Goal: Task Accomplishment & Management: Manage account settings

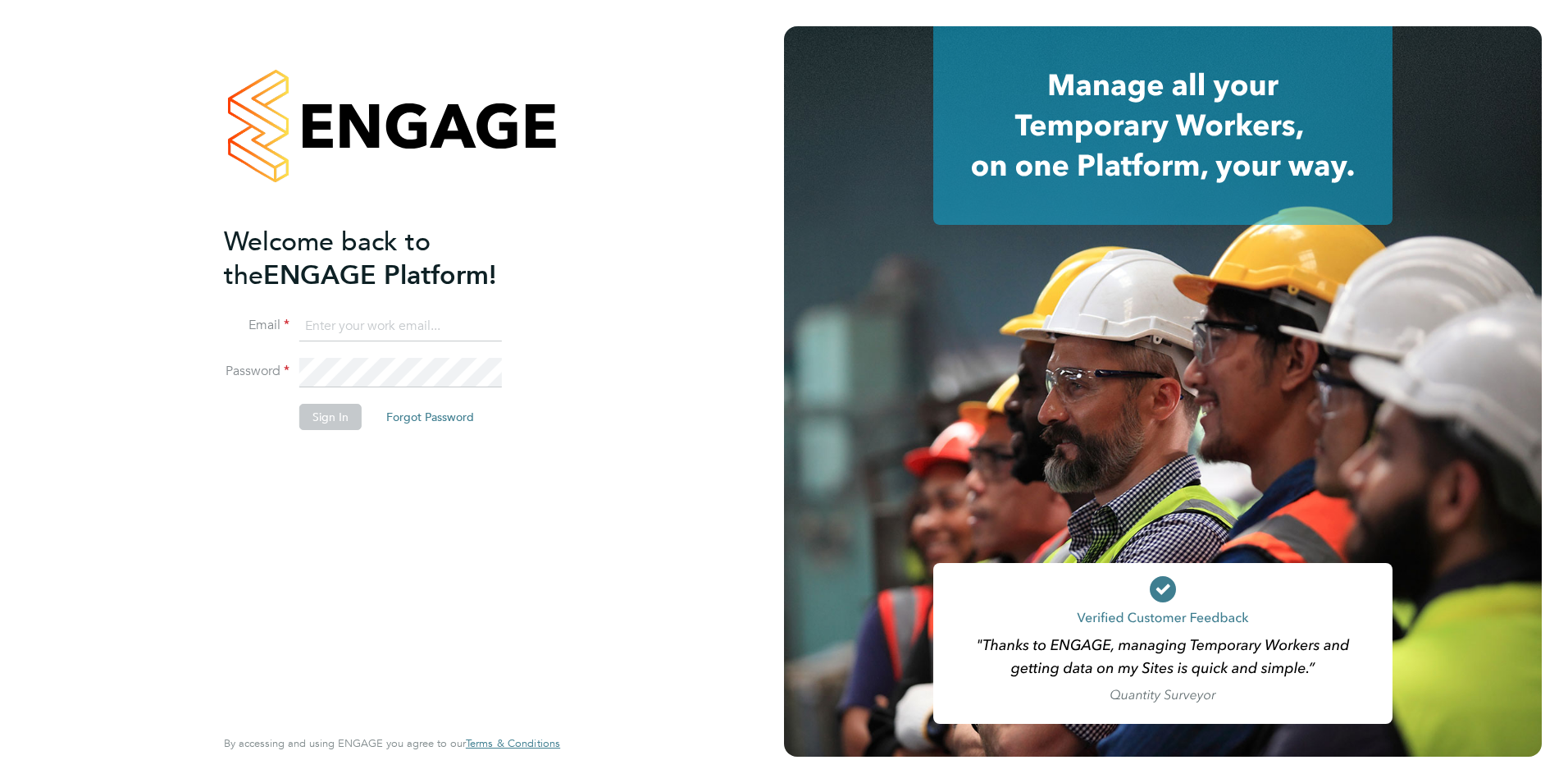
click at [397, 319] on input at bounding box center [400, 326] width 203 height 29
click at [668, 286] on div "Welcome back to the ENGAGE Platform! Email Password Sign In Forgot Password Ent…" at bounding box center [392, 391] width 784 height 783
click at [398, 322] on input at bounding box center [400, 326] width 203 height 29
type input "ann.monk@torus.co.uk"
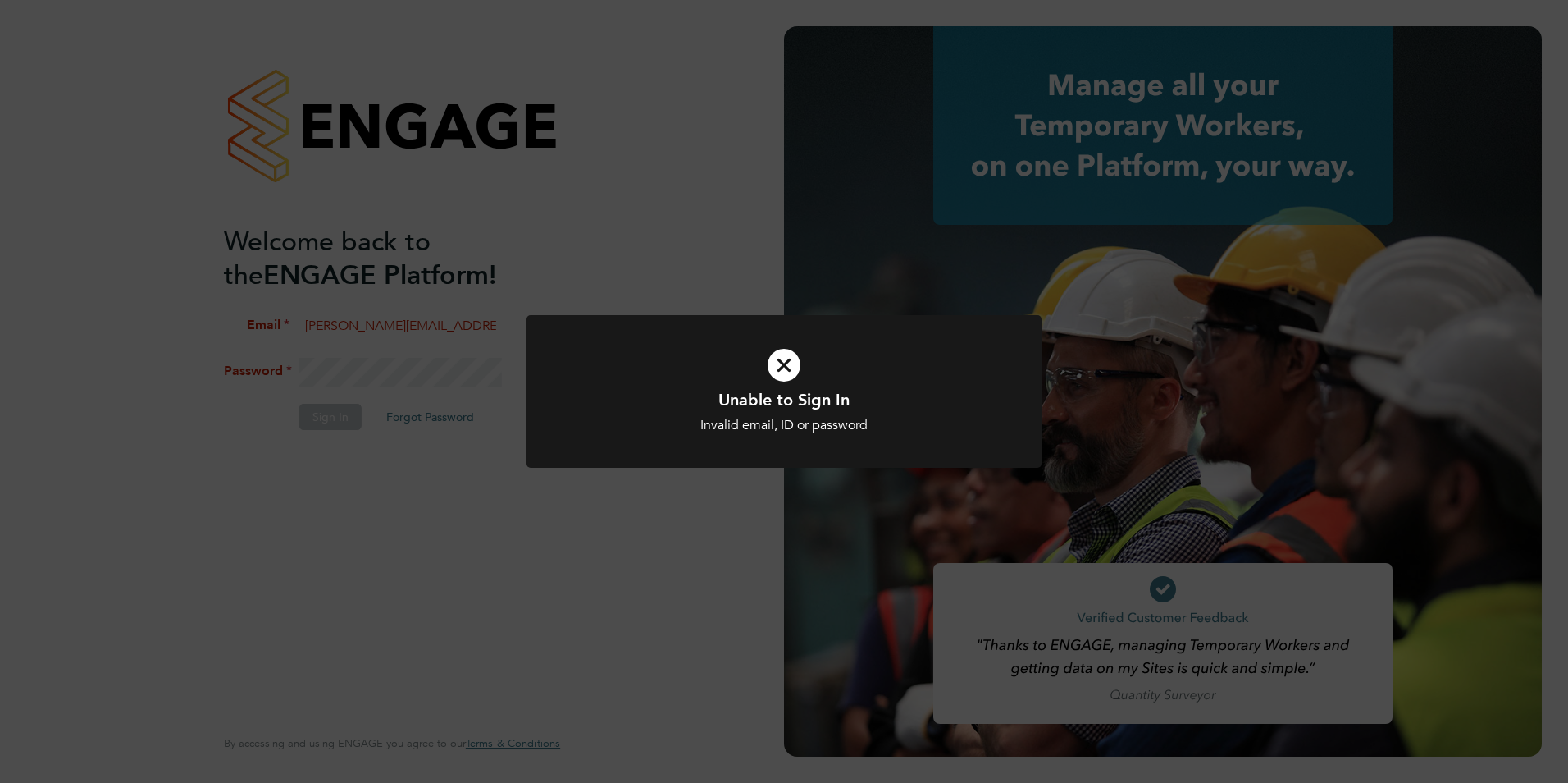
click at [416, 452] on div "Unable to Sign In Invalid email, ID or password Cancel Okay" at bounding box center [784, 391] width 1568 height 783
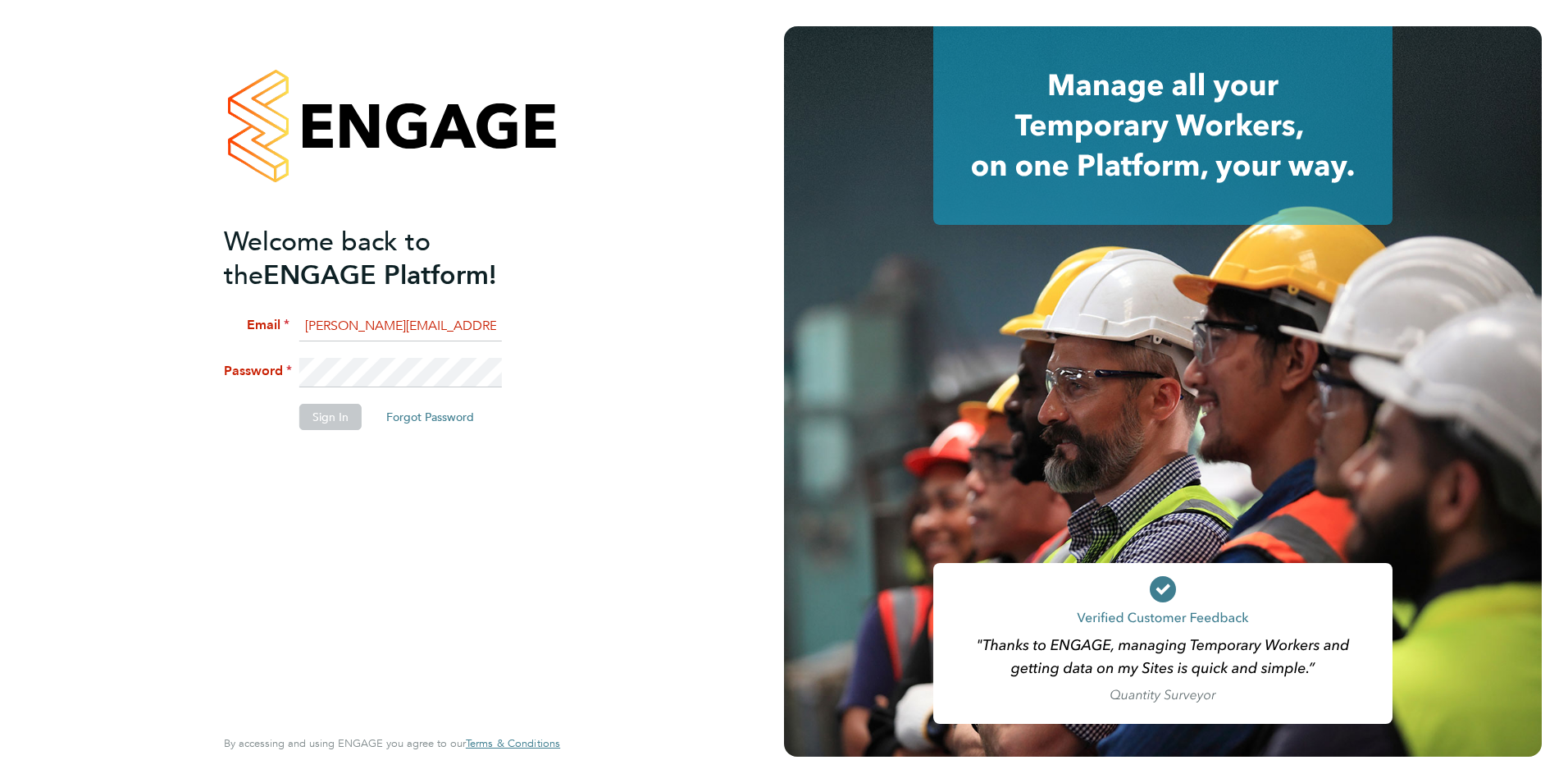
click at [462, 334] on input "ann.monk@torus.co.uk" at bounding box center [400, 326] width 203 height 29
click at [407, 415] on button "Forgot Password" at bounding box center [430, 417] width 114 height 26
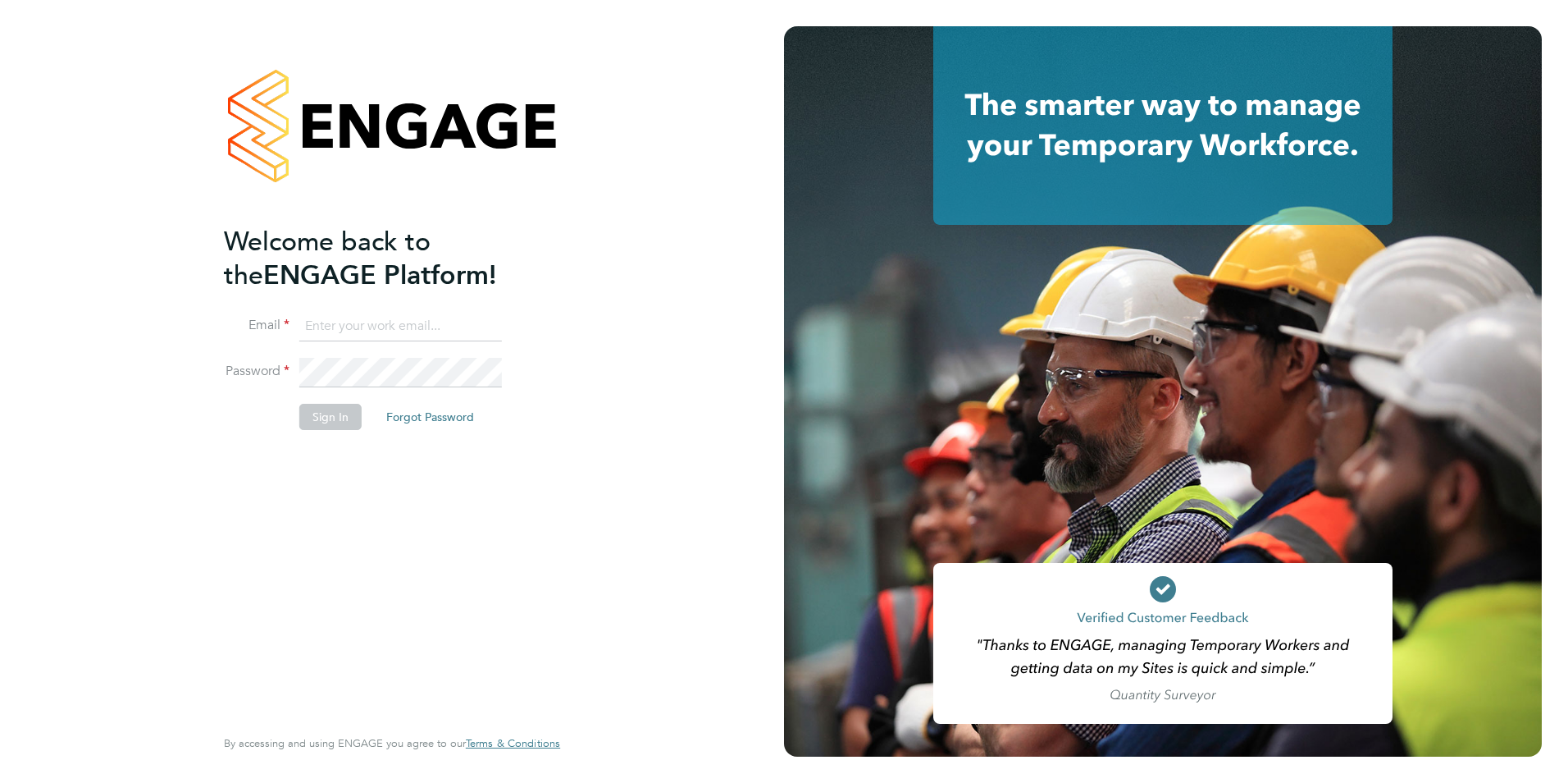
click at [351, 331] on input at bounding box center [400, 326] width 203 height 29
type input "ann.monk@torus.co.uk"
click at [430, 416] on button "Forgot Password" at bounding box center [430, 417] width 114 height 26
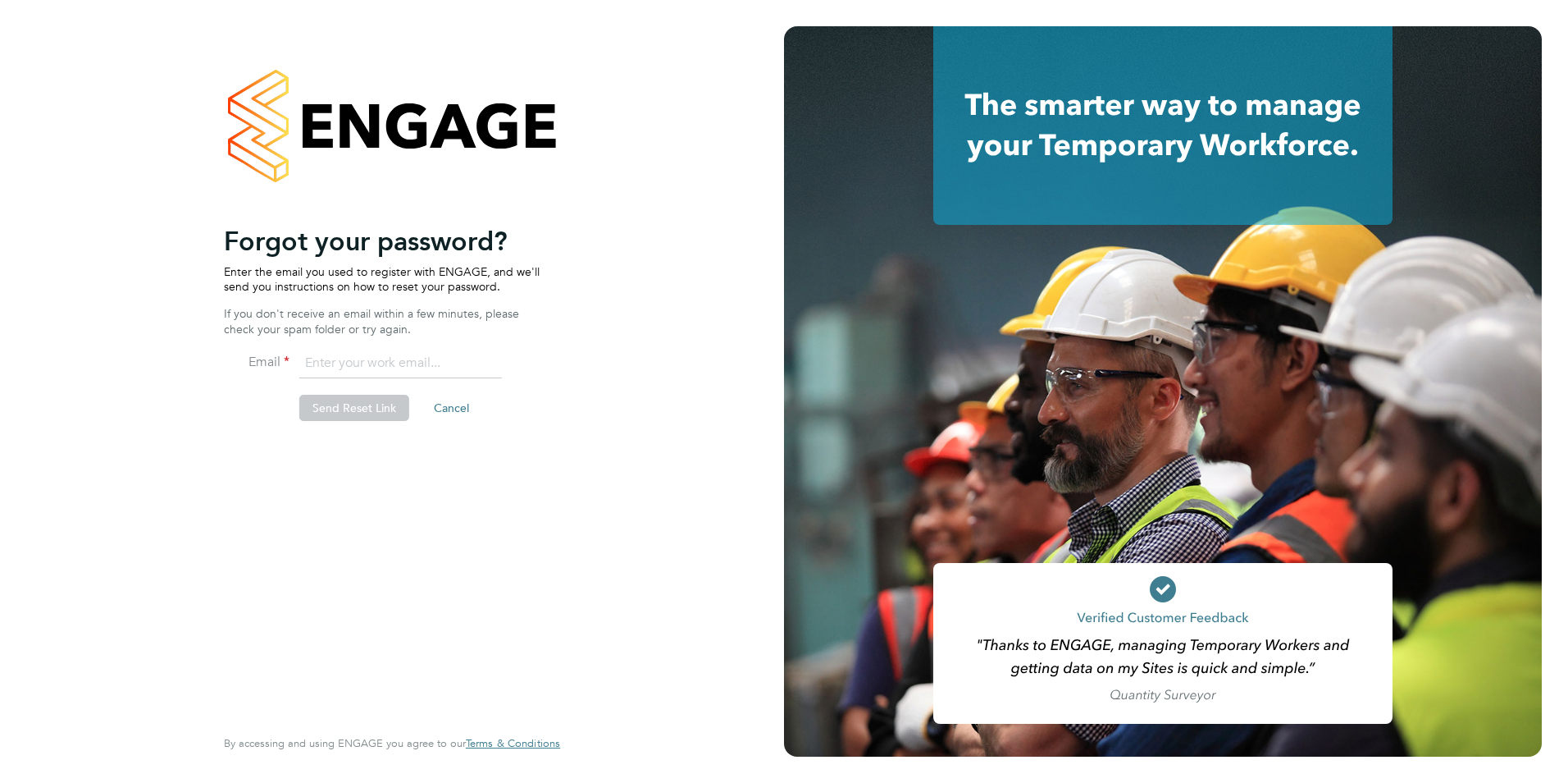
click at [340, 360] on input "email" at bounding box center [400, 364] width 203 height 29
type input "ann.monk@torus.co.uk"
click at [344, 402] on button "Send Reset Link" at bounding box center [354, 407] width 110 height 26
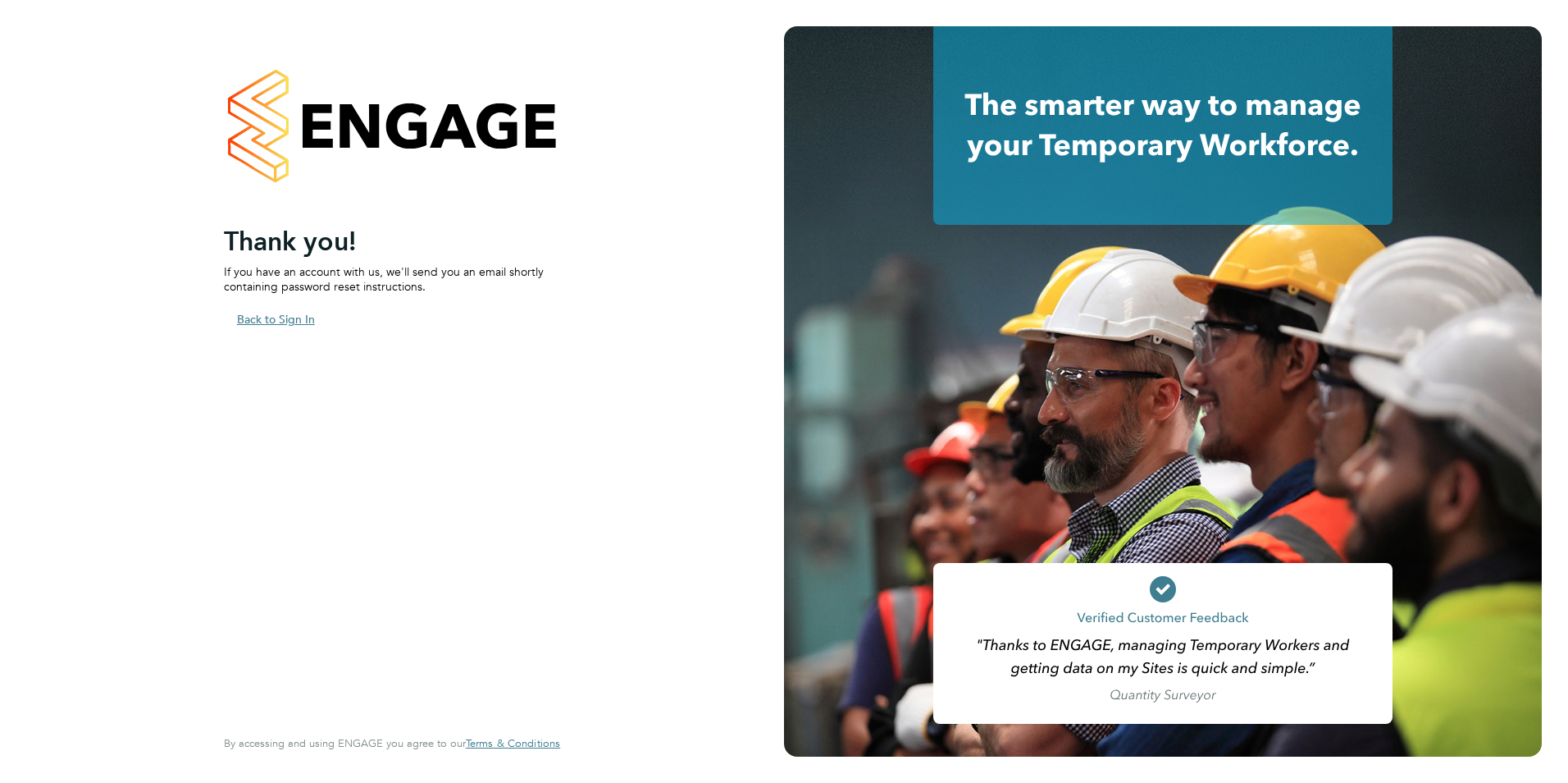
click at [291, 323] on button "Back to Sign In" at bounding box center [275, 319] width 105 height 26
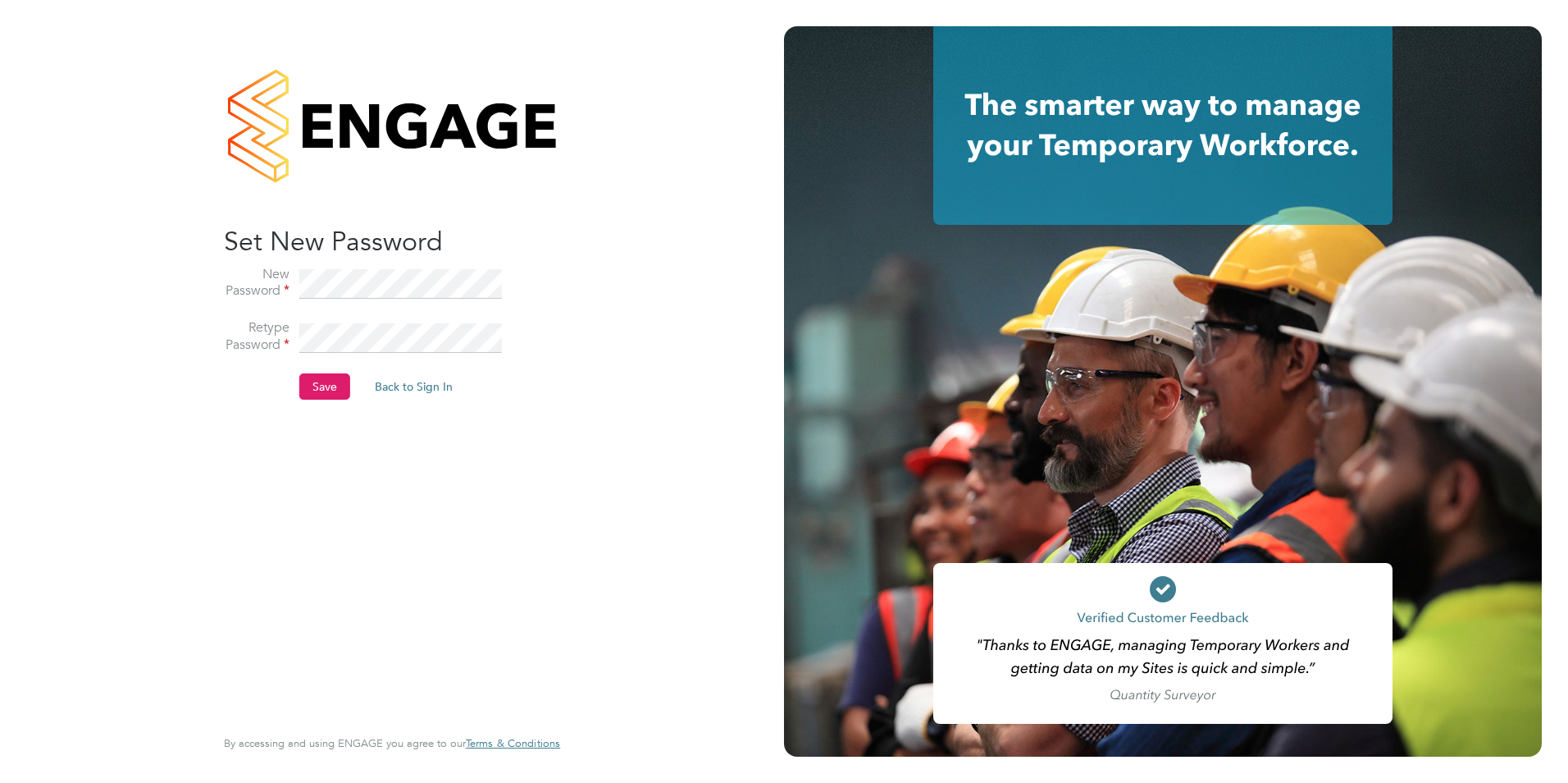
click at [330, 388] on button "Save" at bounding box center [325, 386] width 51 height 26
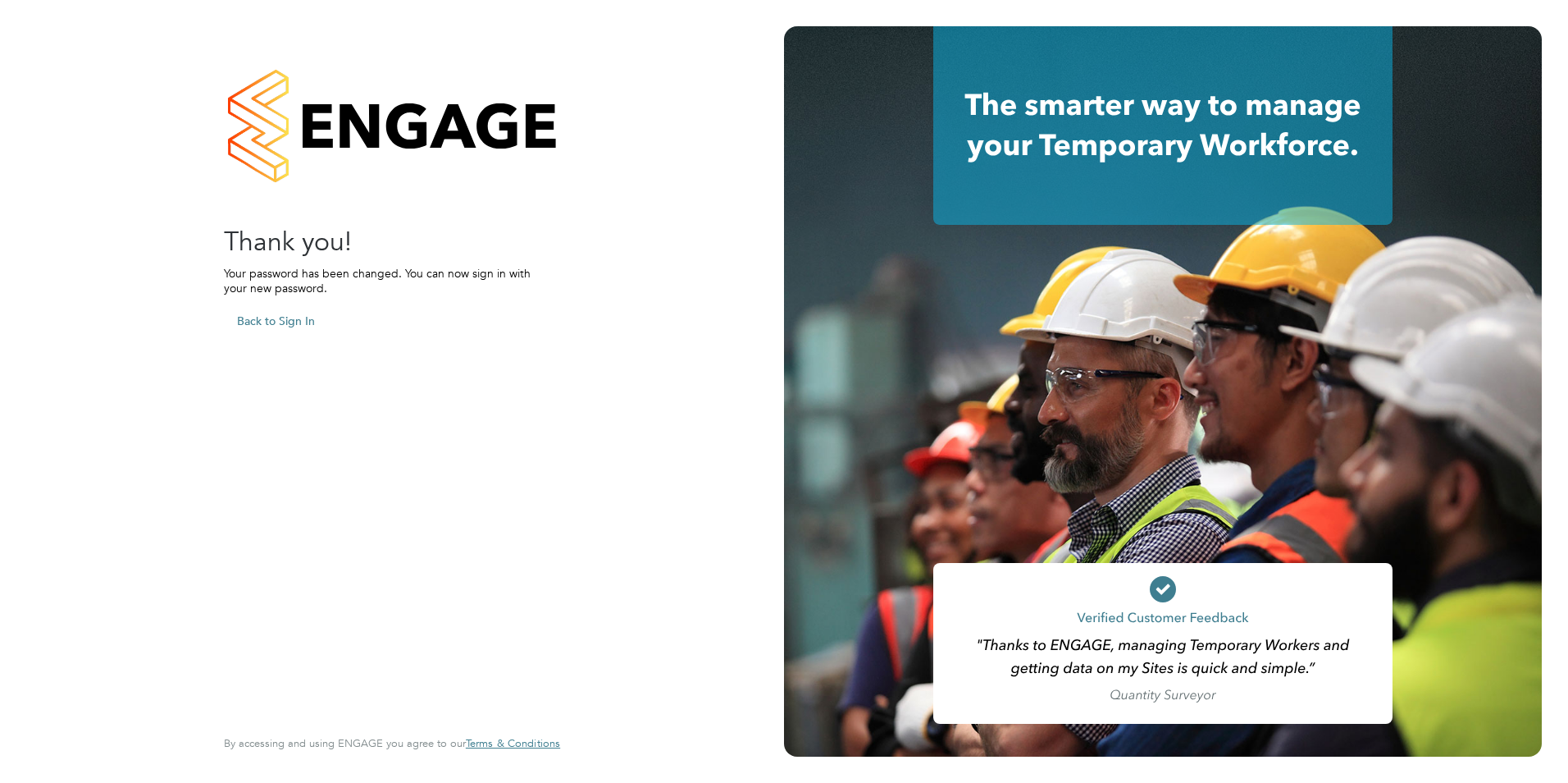
click at [304, 323] on button "Back to Sign In" at bounding box center [275, 320] width 105 height 26
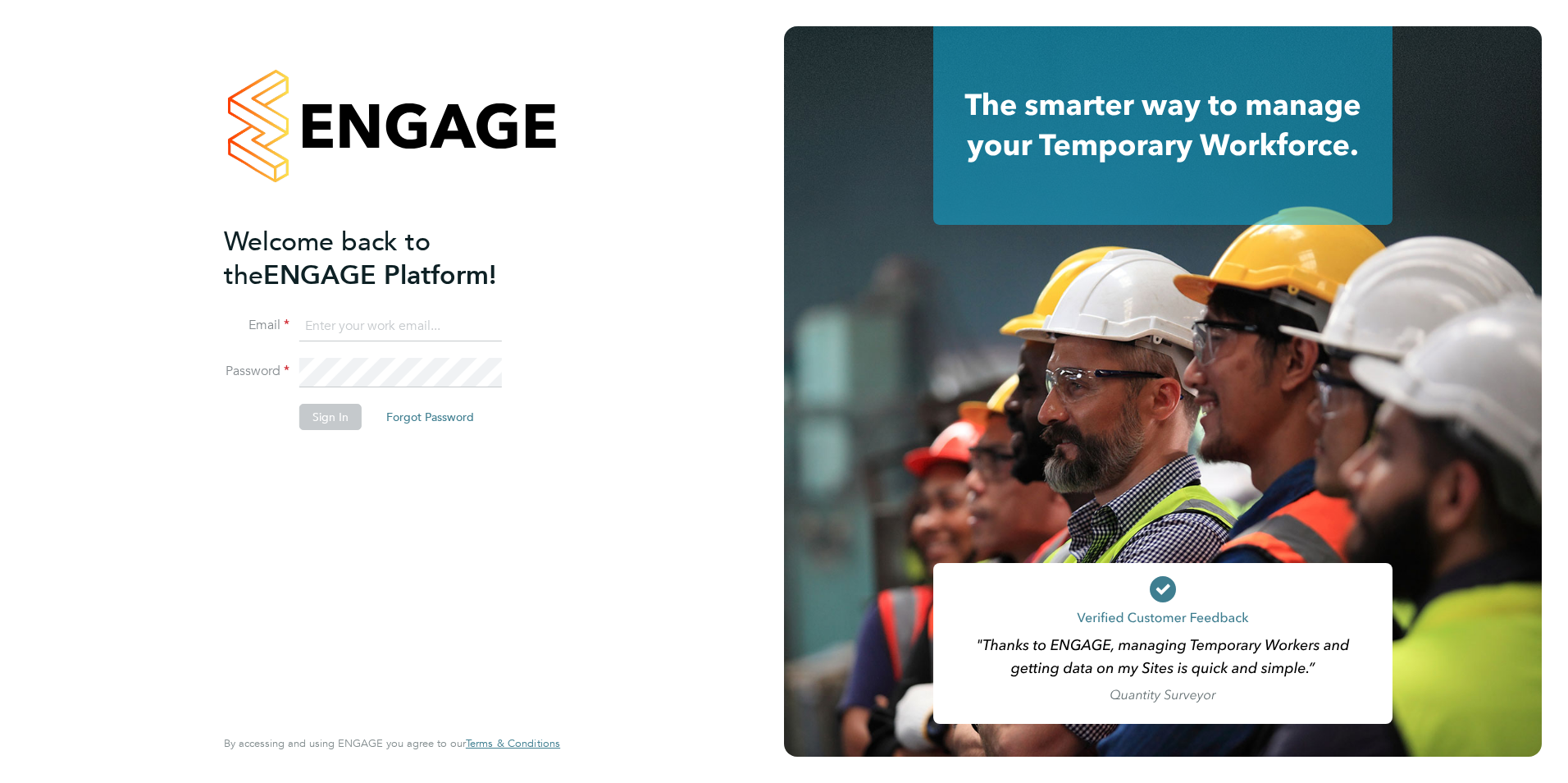
click at [398, 329] on input at bounding box center [400, 326] width 203 height 29
type input "ann.monk@torus.co.uk"
click at [343, 410] on button "Sign In" at bounding box center [330, 417] width 63 height 26
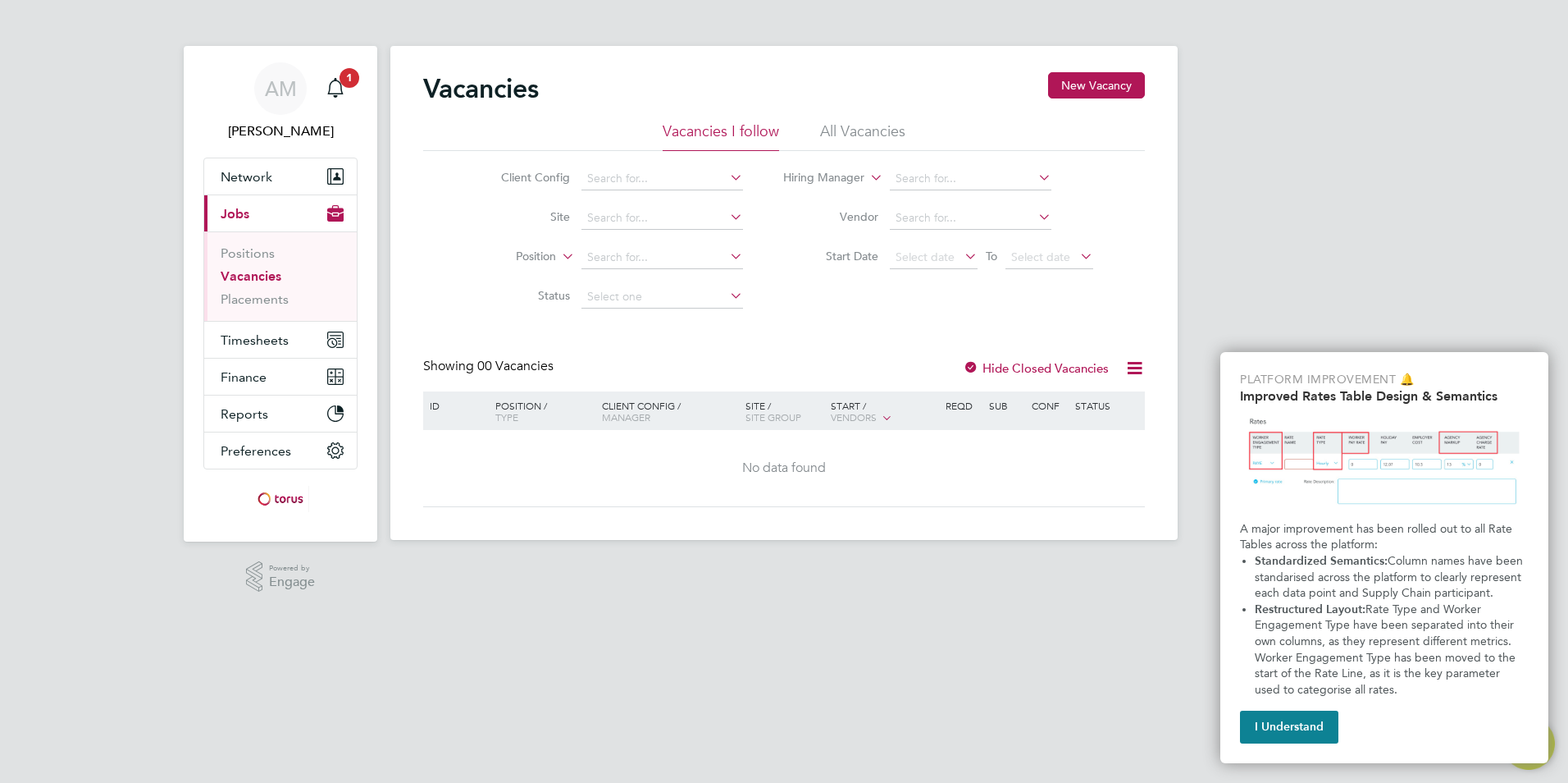
click at [253, 275] on link "Vacancies" at bounding box center [251, 276] width 61 height 15
click at [252, 276] on link "Vacancies" at bounding box center [251, 276] width 61 height 15
click at [338, 81] on icon "Main navigation" at bounding box center [335, 86] width 15 height 16
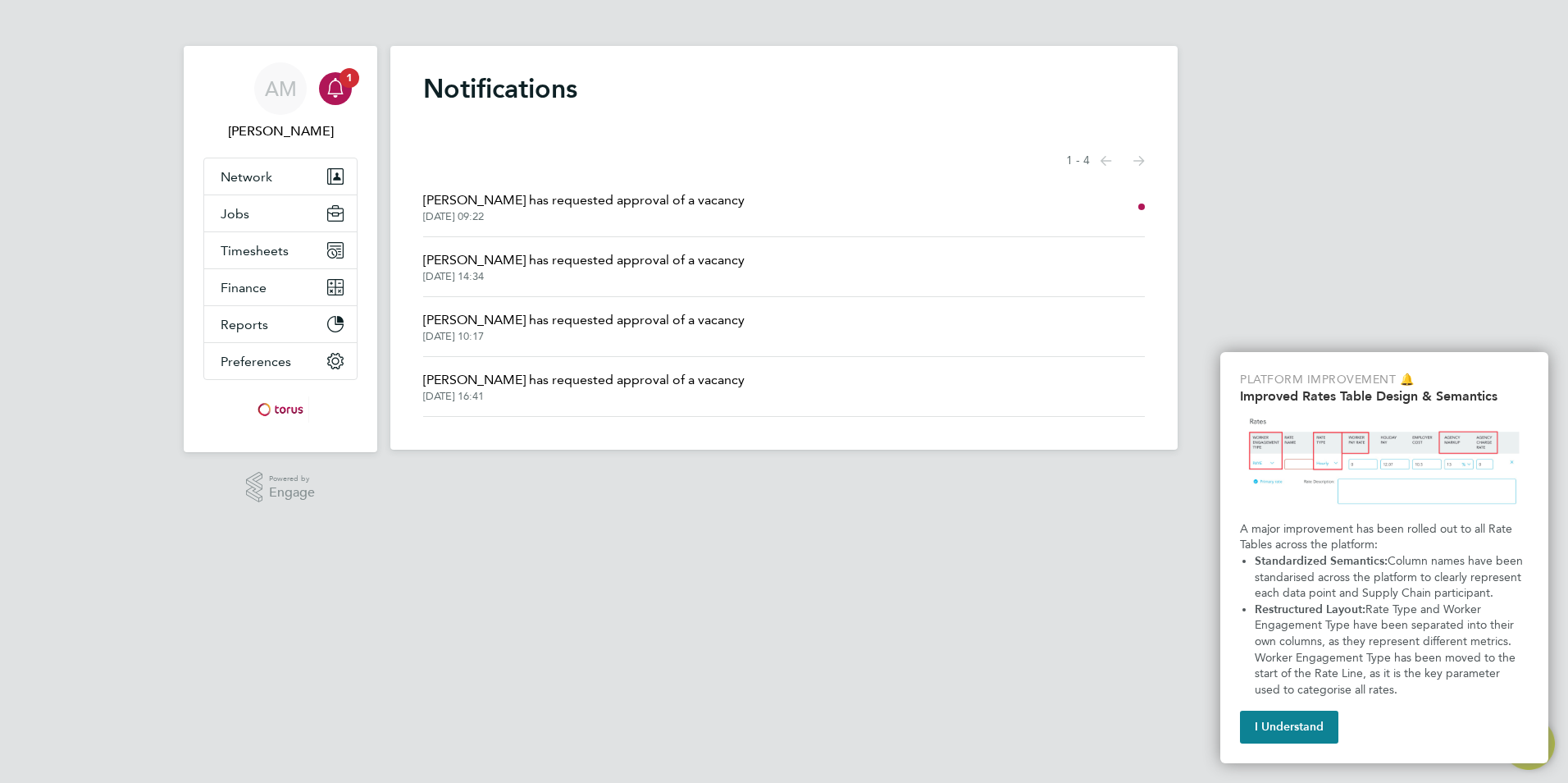
click at [579, 206] on span "[PERSON_NAME] has requested approval of a vacancy" at bounding box center [584, 200] width 322 height 20
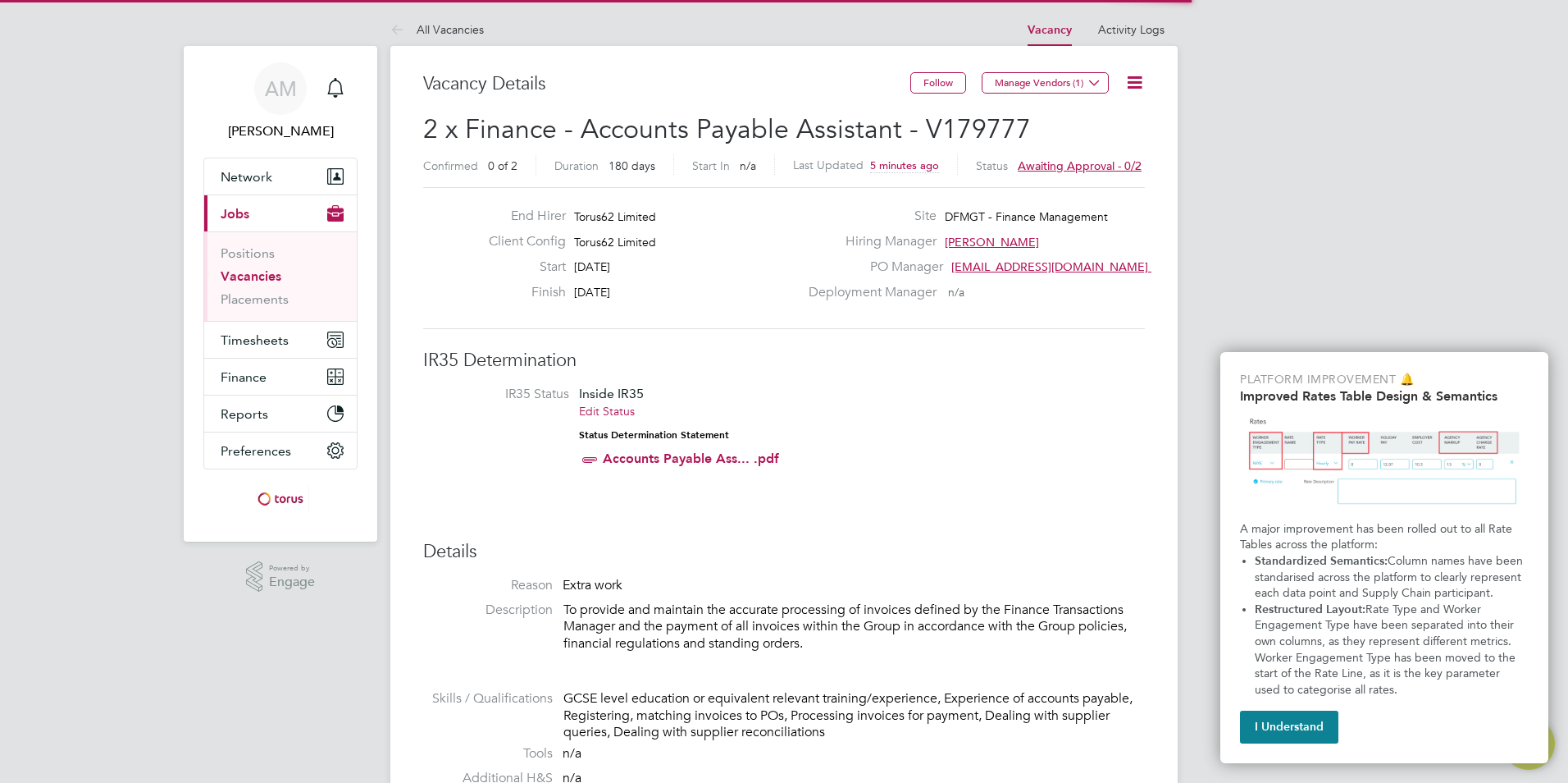
scroll to position [26, 354]
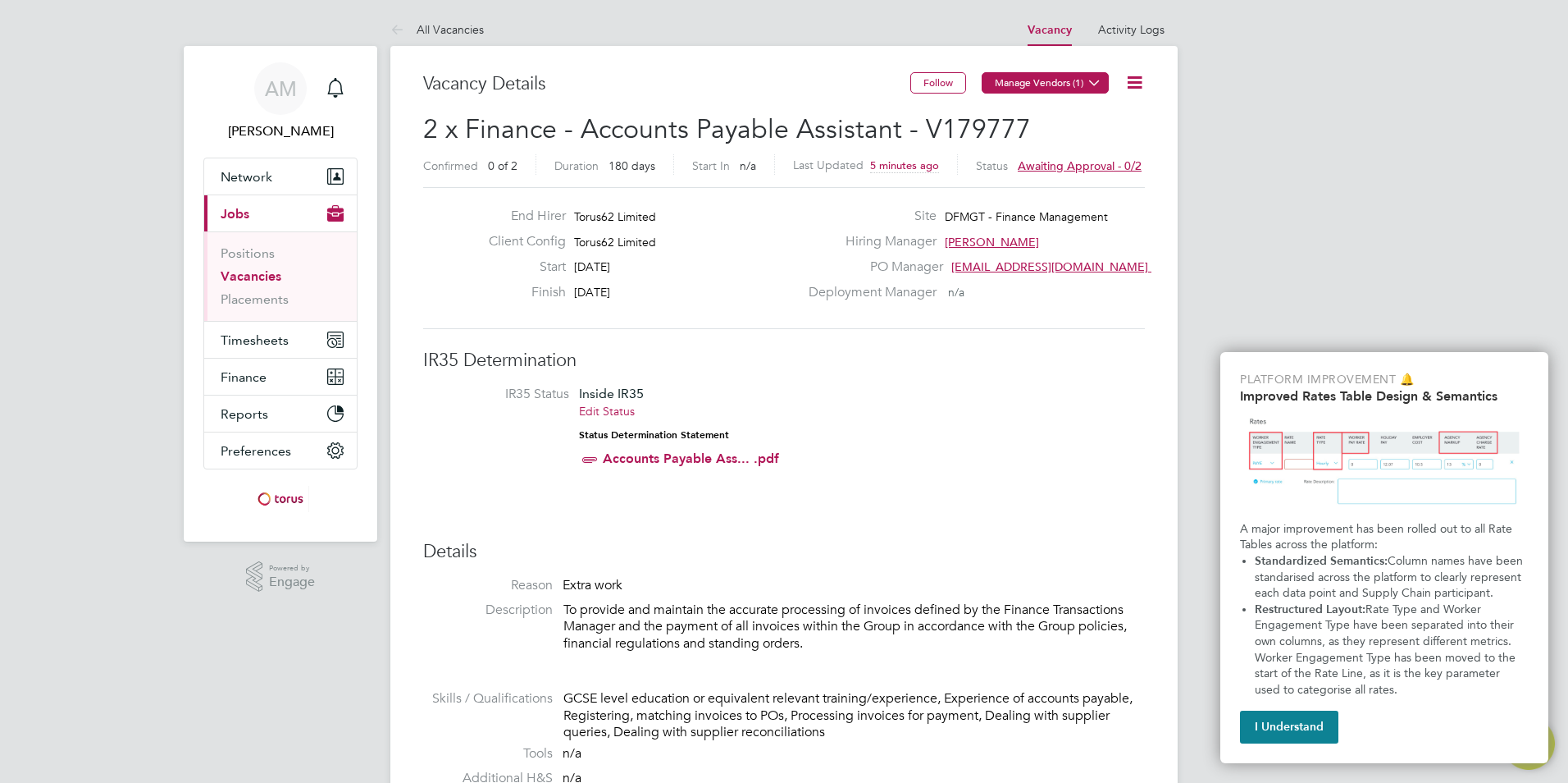
click at [1096, 83] on icon at bounding box center [1094, 83] width 13 height 13
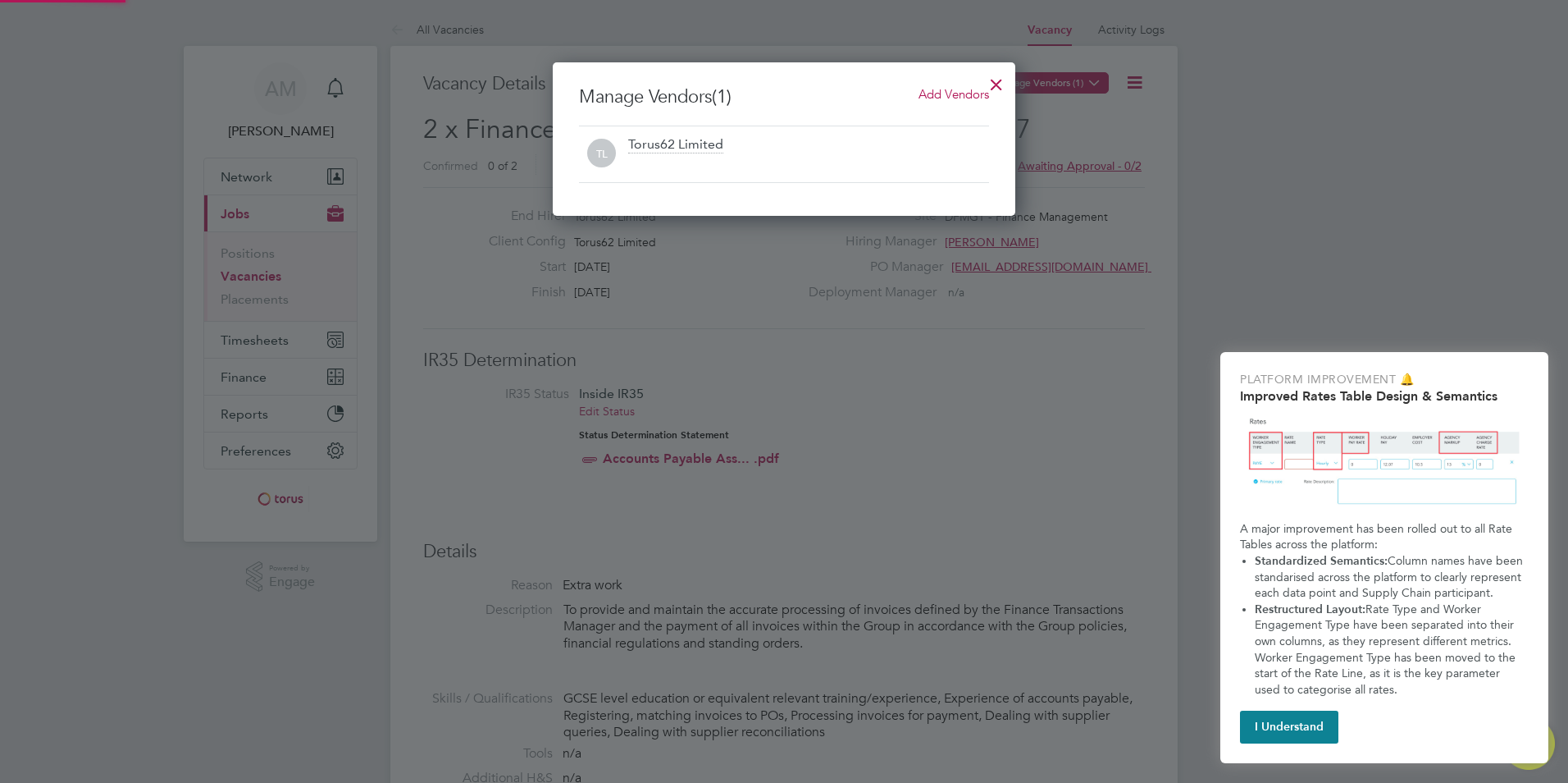
scroll to position [154, 464]
click at [994, 80] on div at bounding box center [996, 80] width 29 height 29
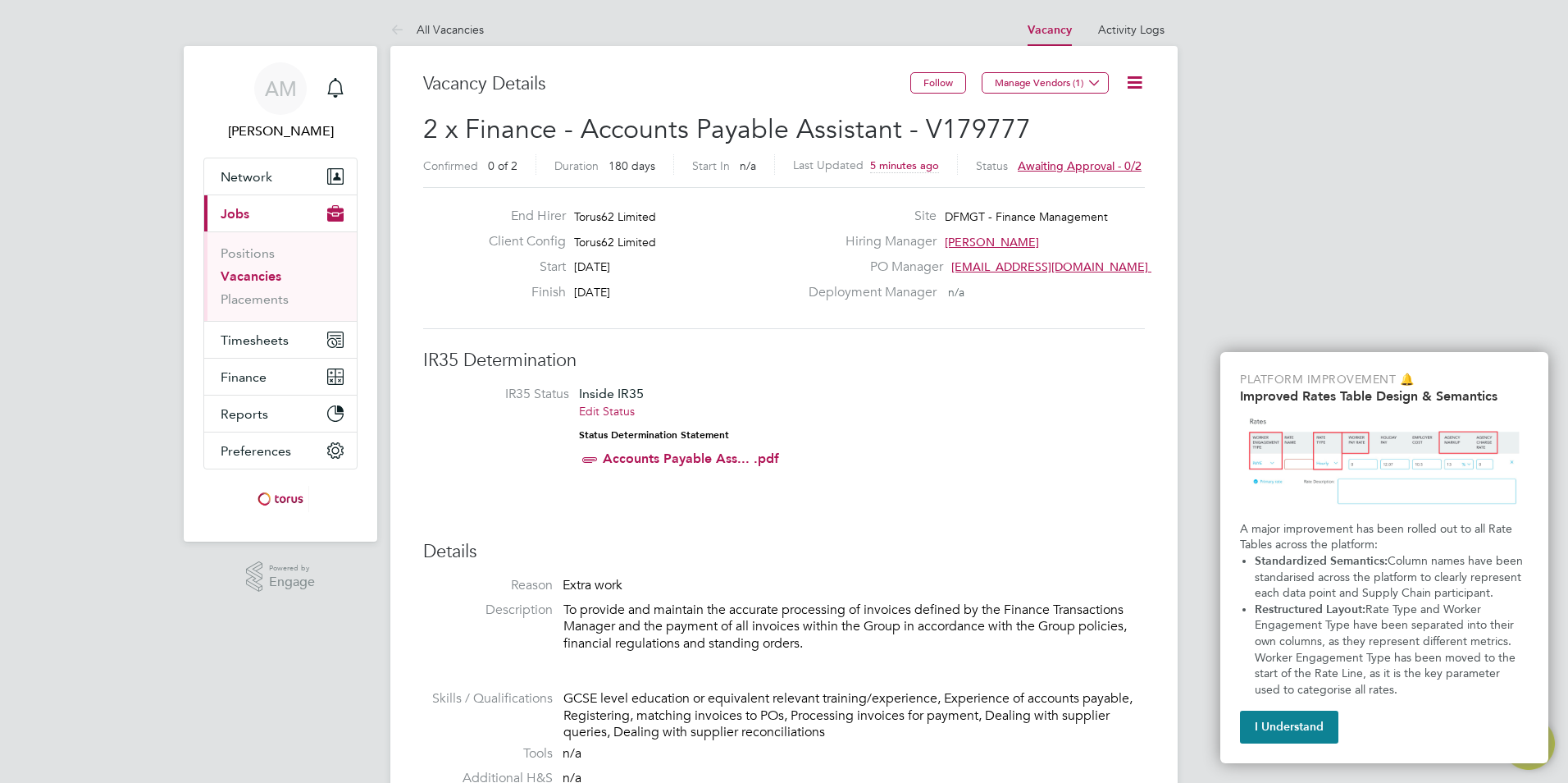
click at [1074, 165] on span "Awaiting approval - 0/2" at bounding box center [1080, 166] width 124 height 15
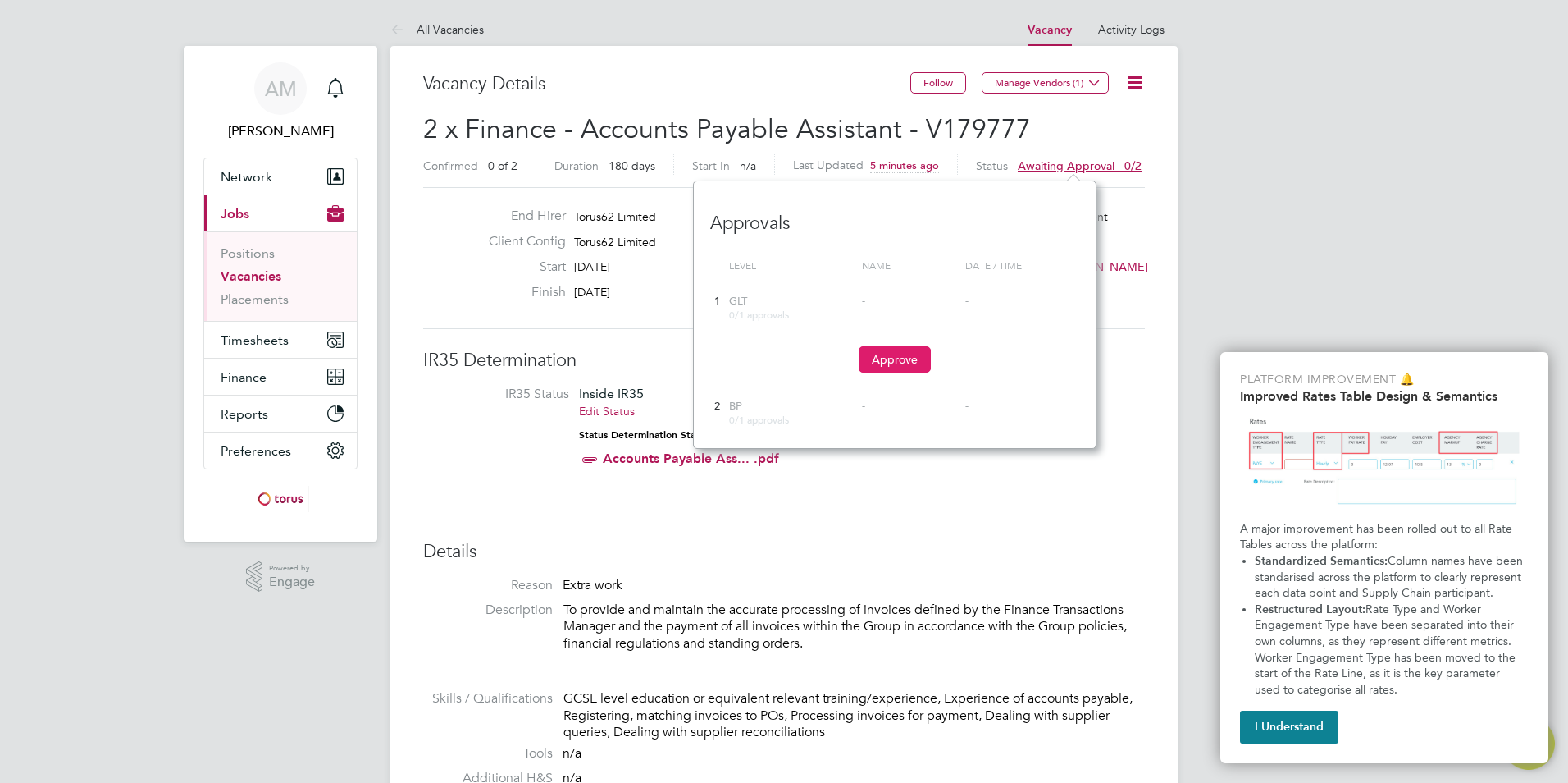
click at [888, 352] on button "Approve" at bounding box center [894, 359] width 72 height 26
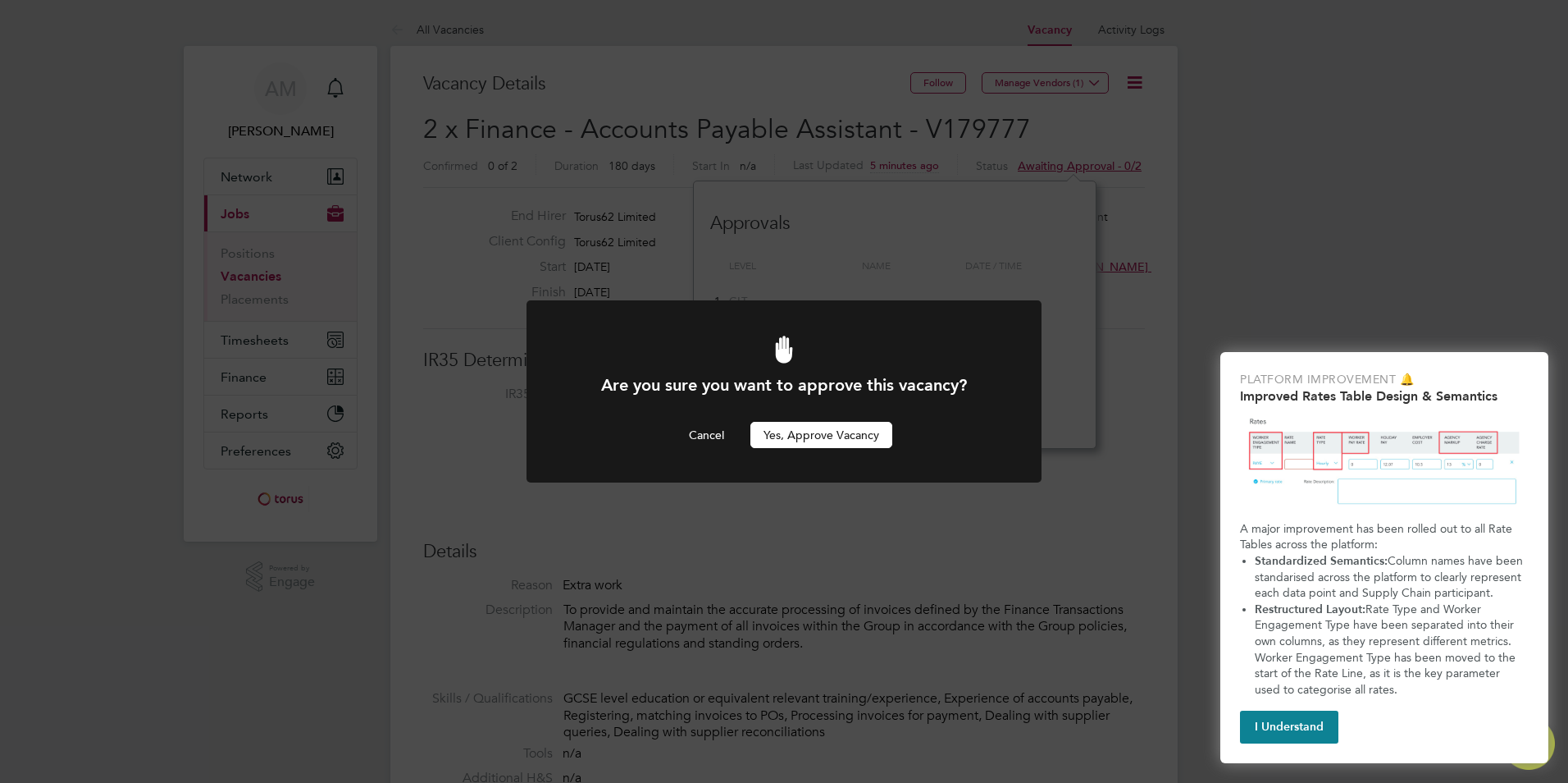
click at [854, 431] on button "Yes, Approve Vacancy" at bounding box center [822, 435] width 142 height 26
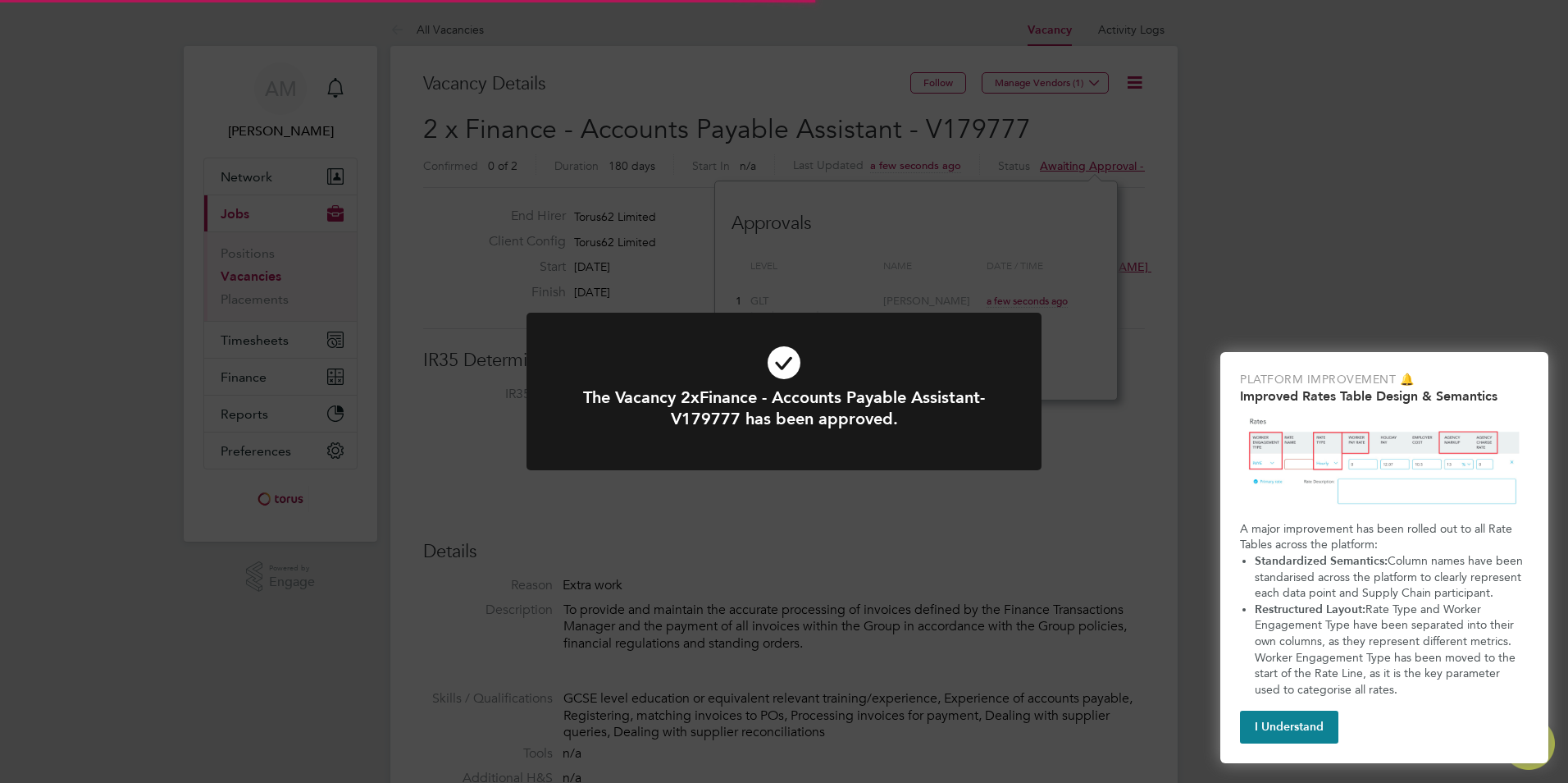
scroll to position [48, 115]
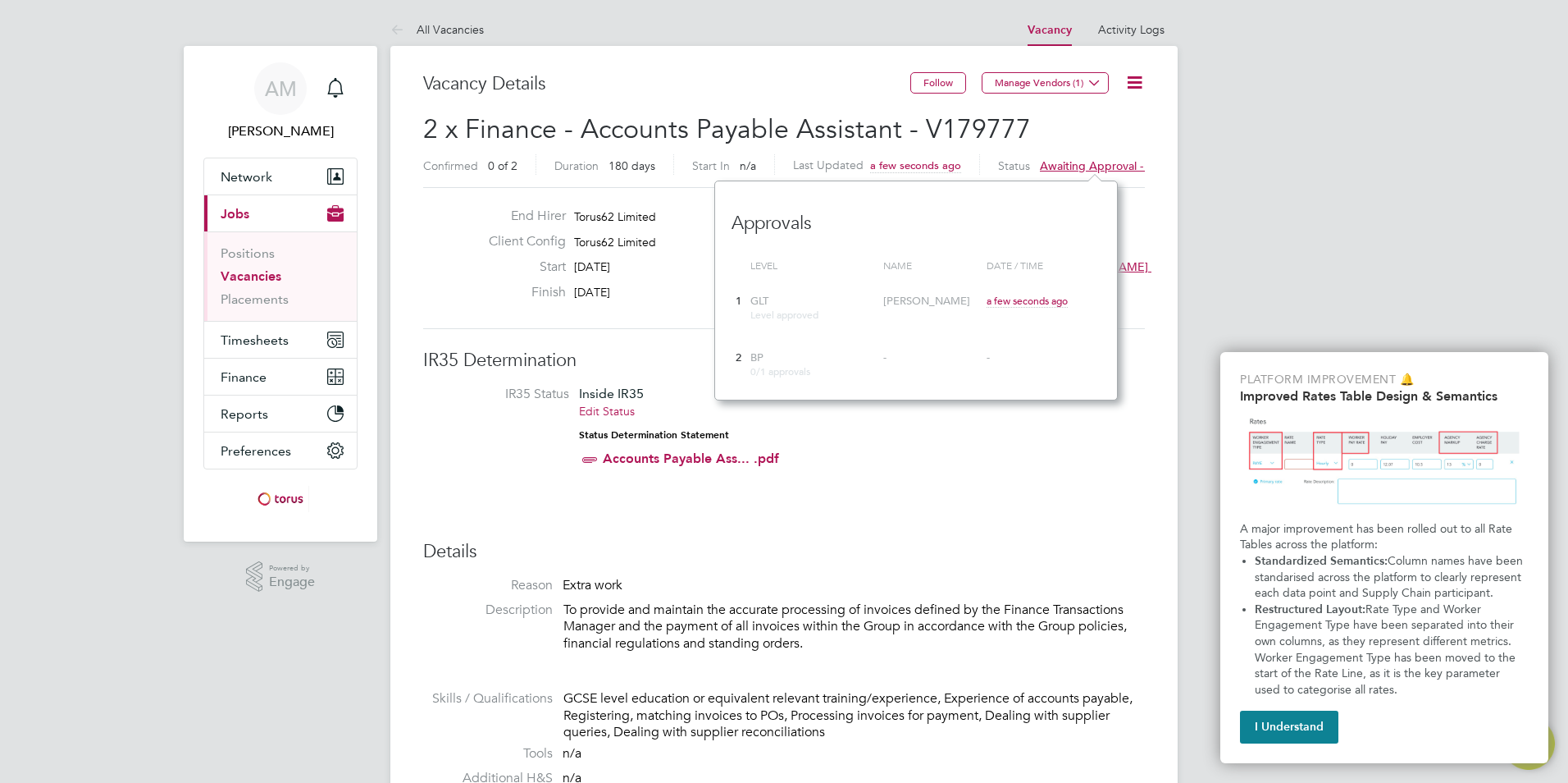
click at [1067, 163] on span "Awaiting approval - 1/2" at bounding box center [1102, 166] width 124 height 15
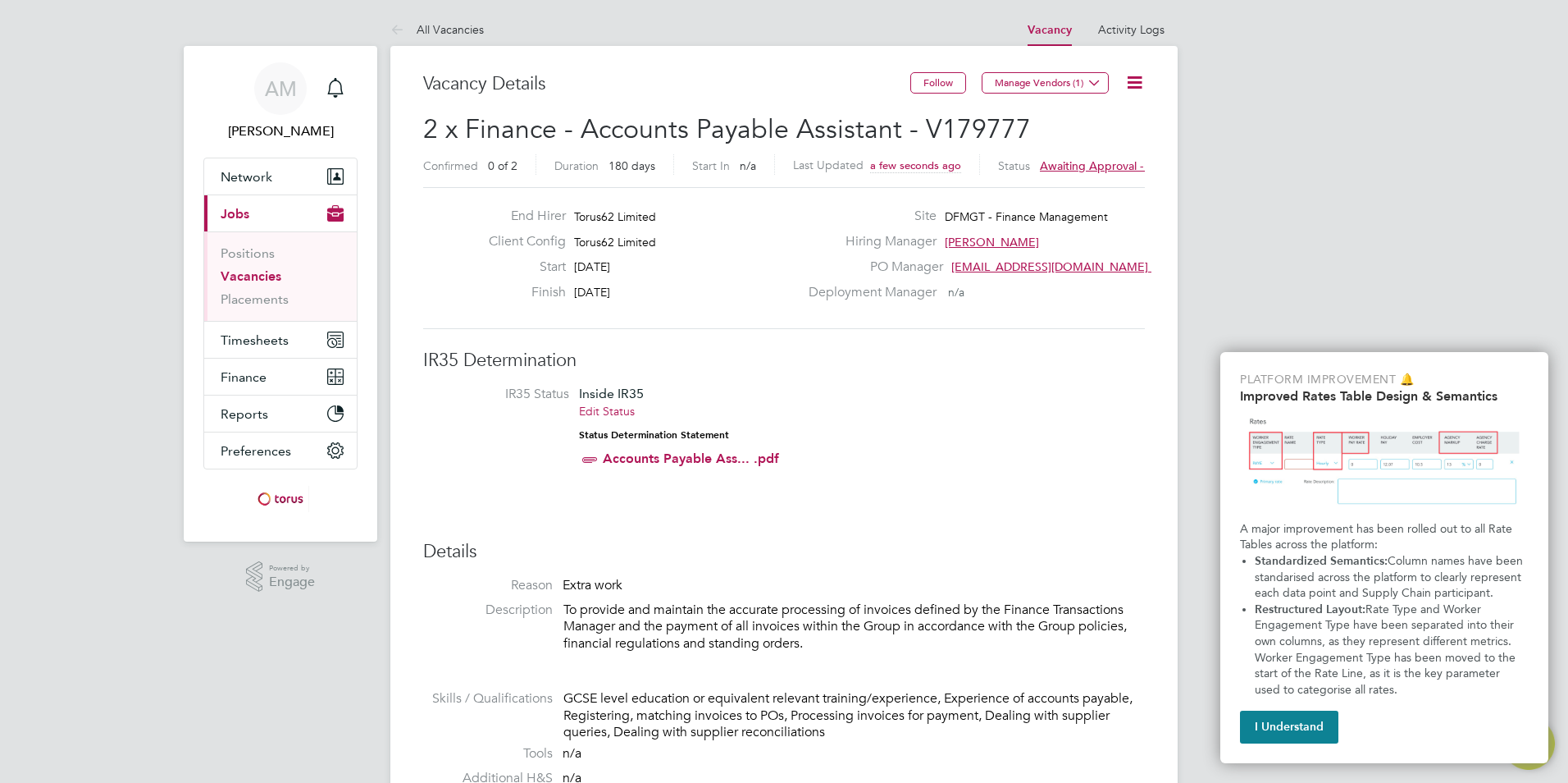
click at [1067, 163] on span "Awaiting approval - 1/2" at bounding box center [1102, 166] width 124 height 15
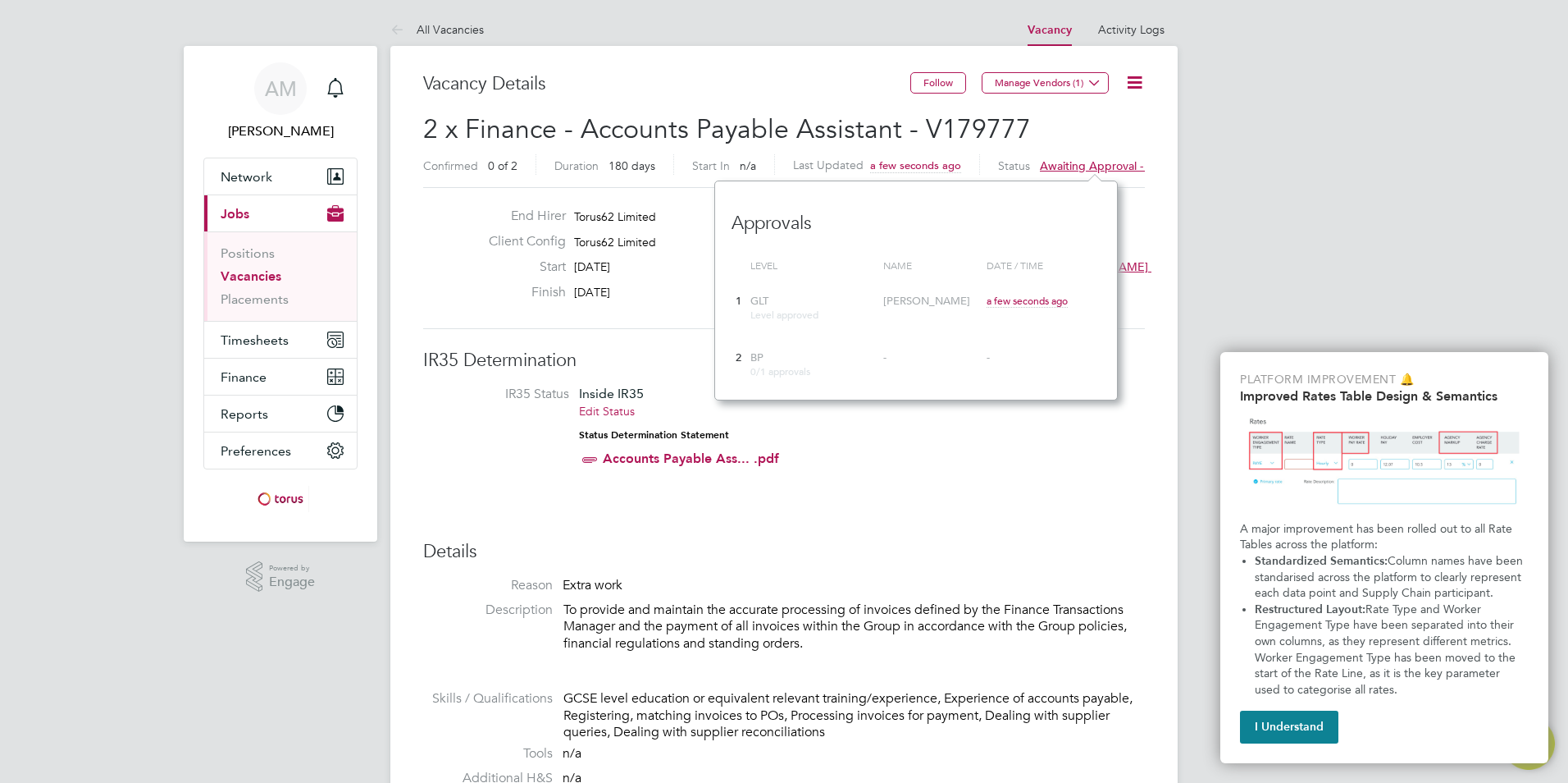
click at [1067, 163] on span "Awaiting approval - 1/2" at bounding box center [1102, 166] width 124 height 15
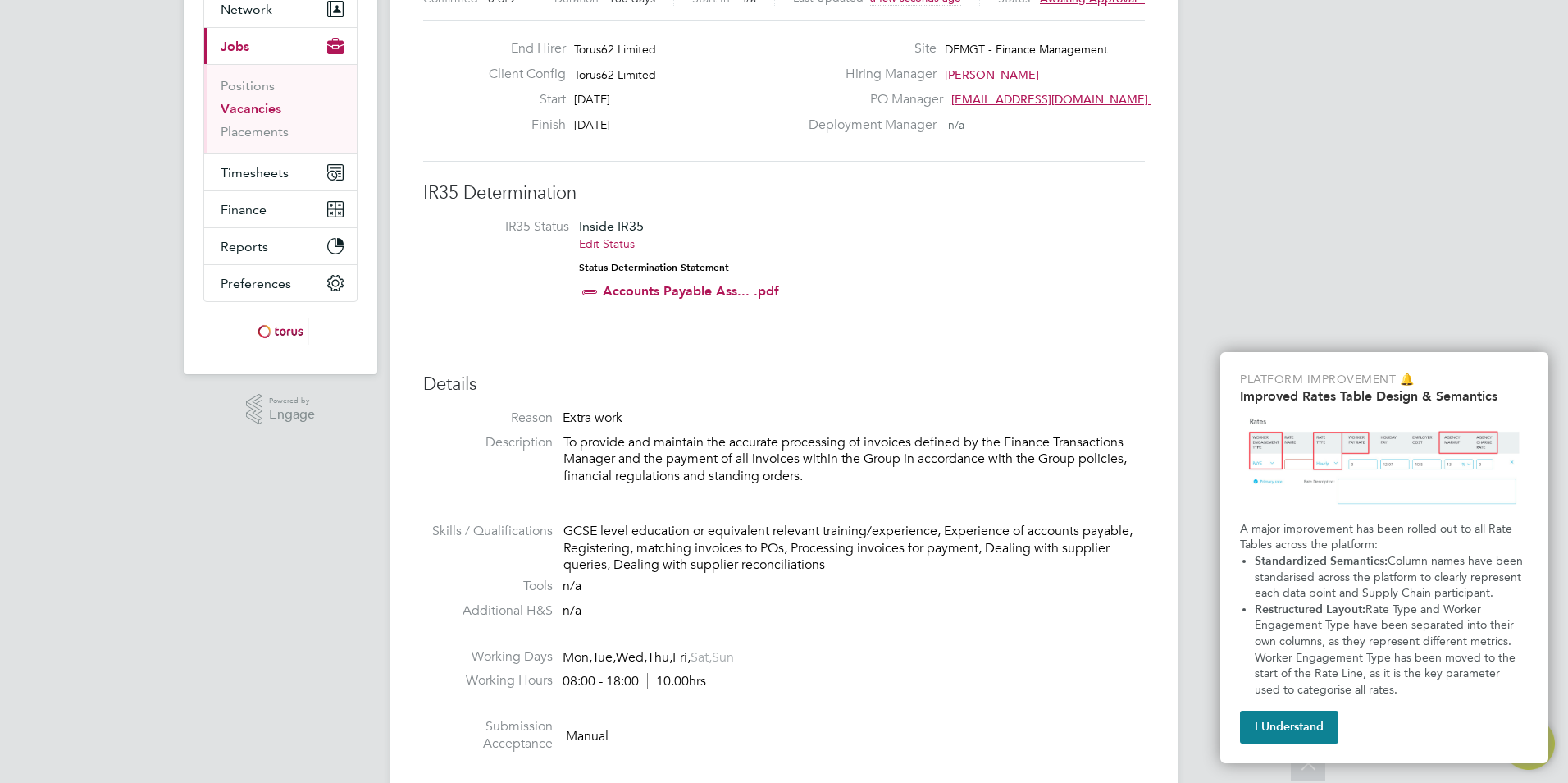
scroll to position [0, 0]
